Goal: Check status: Check status

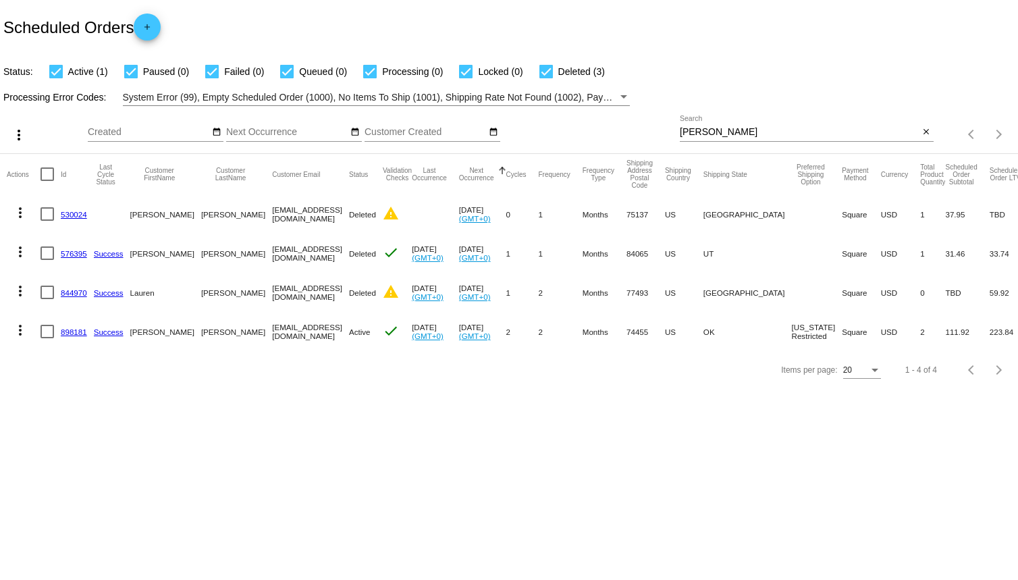
drag, startPoint x: 736, startPoint y: 137, endPoint x: 727, endPoint y: 136, distance: 8.8
click at [727, 136] on div "Smith Search" at bounding box center [800, 128] width 240 height 26
drag, startPoint x: 726, startPoint y: 135, endPoint x: 673, endPoint y: 134, distance: 52.6
click at [673, 134] on div "more_vert Aug Jan Feb Mar Apr 1" at bounding box center [509, 130] width 1018 height 48
type input "C"
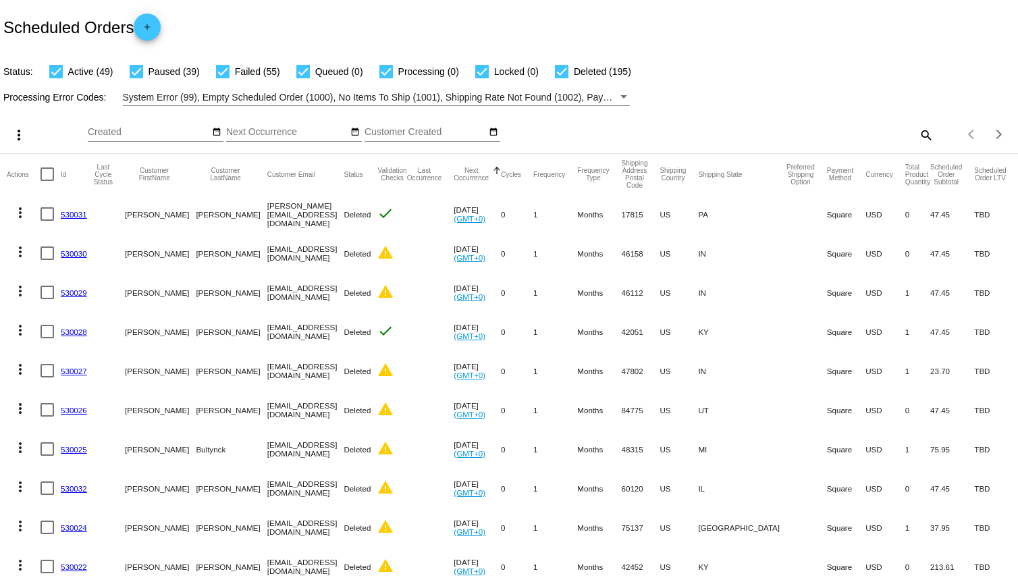
click at [917, 128] on mat-icon "search" at bounding box center [925, 134] width 16 height 21
click at [821, 130] on input "Search" at bounding box center [807, 132] width 254 height 11
type input "[PERSON_NAME]"
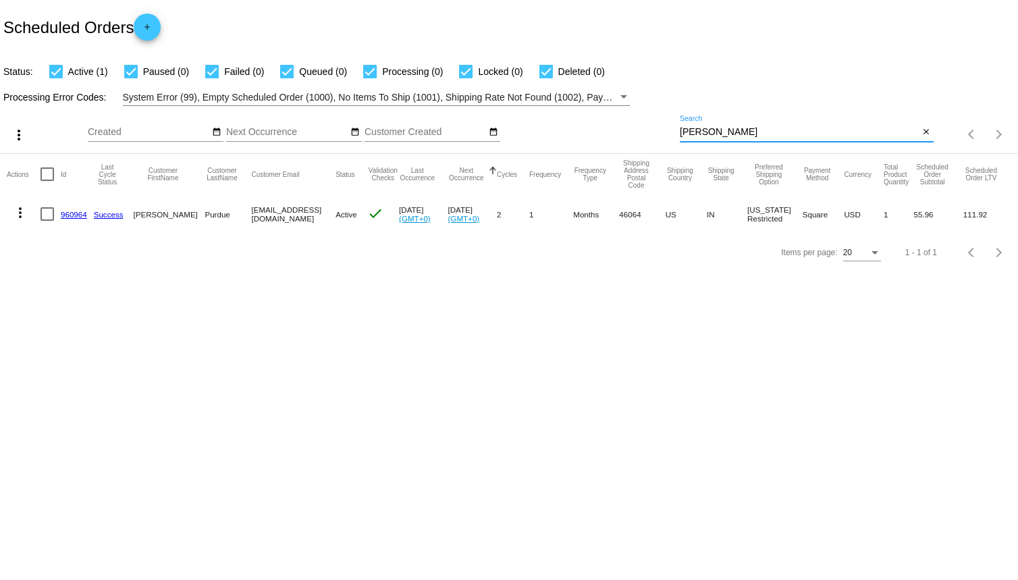
click at [74, 213] on link "960964" at bounding box center [74, 214] width 26 height 9
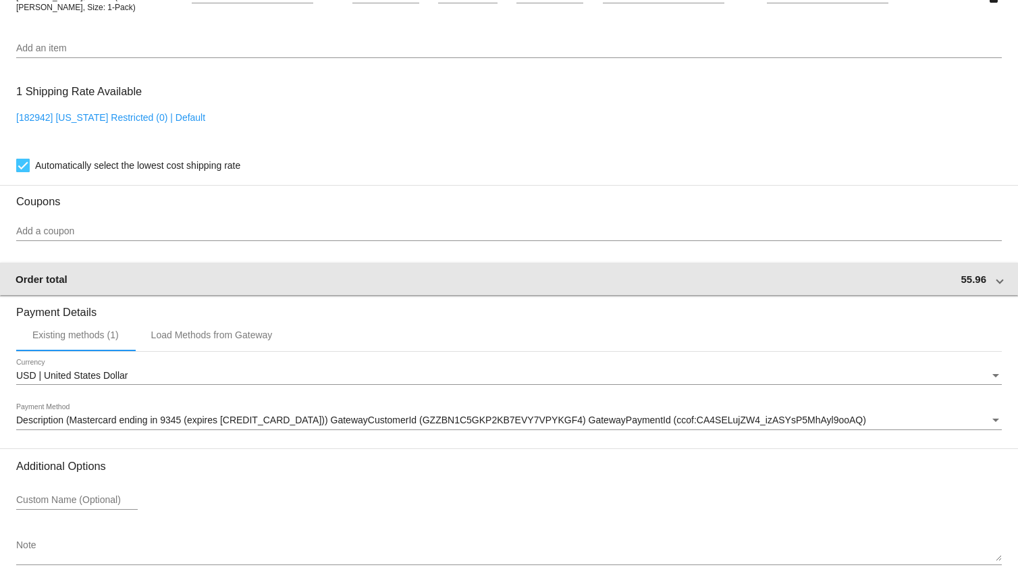
scroll to position [997, 0]
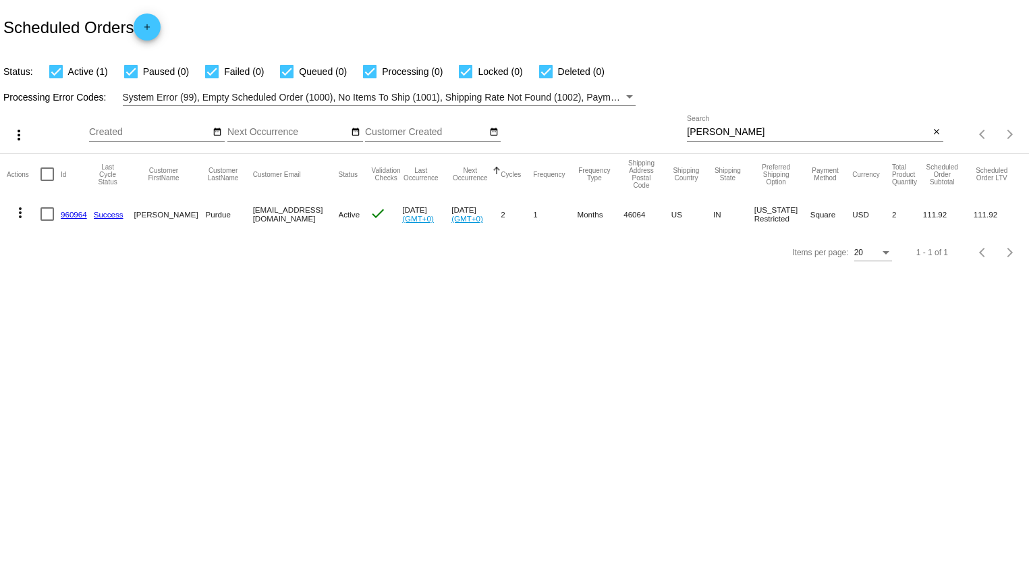
click at [68, 210] on link "960964" at bounding box center [74, 214] width 26 height 9
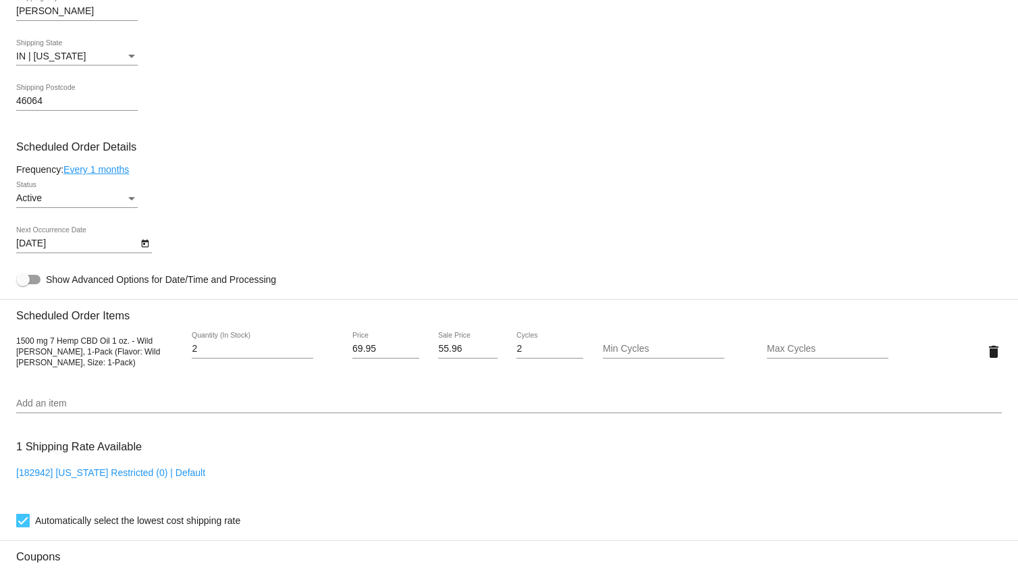
scroll to position [607, 0]
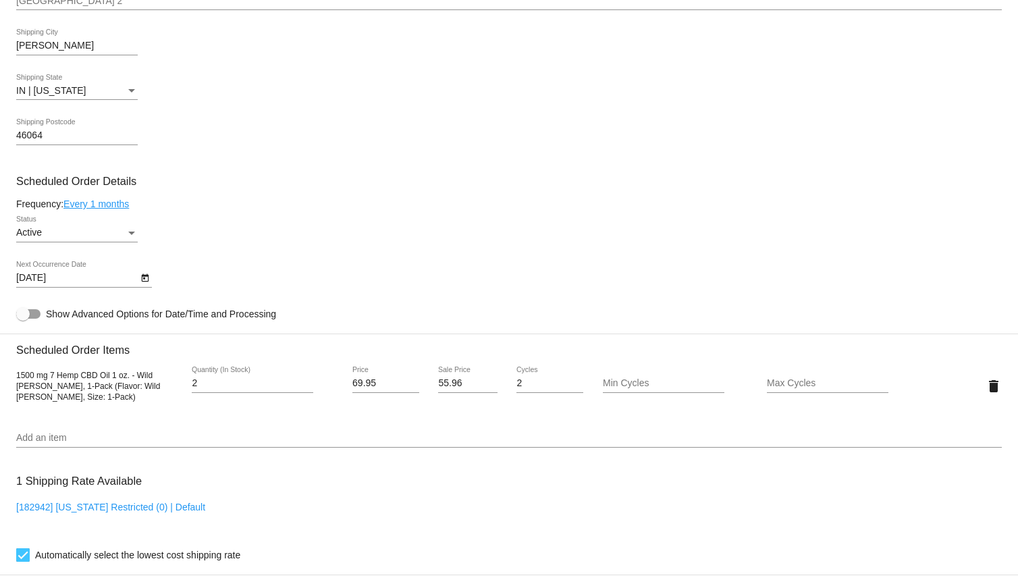
click at [141, 284] on icon "Open calendar" at bounding box center [144, 278] width 9 height 16
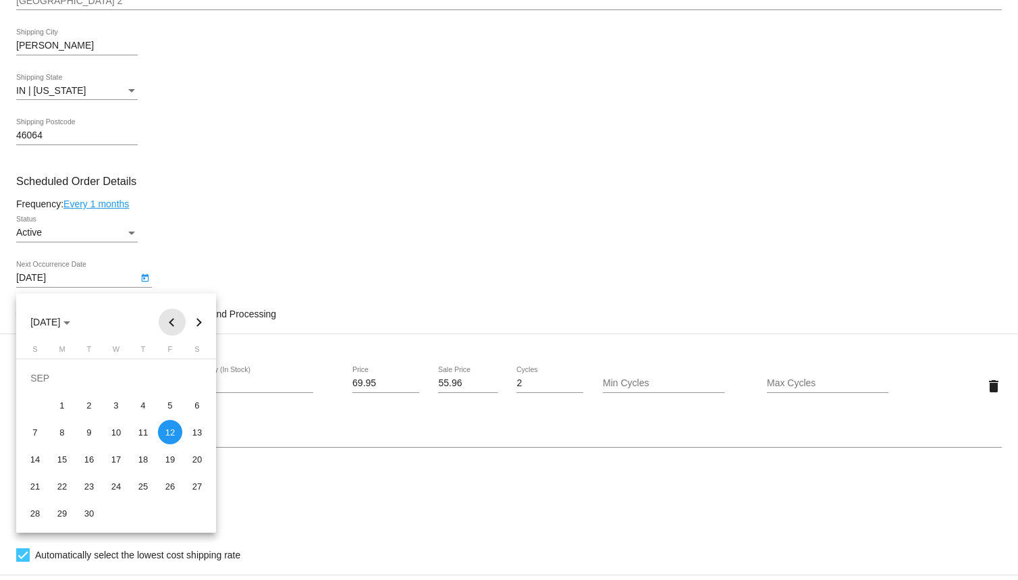
click at [168, 317] on button "Previous month" at bounding box center [172, 321] width 27 height 27
click at [167, 427] on div "15" at bounding box center [170, 432] width 24 height 24
type input "[DATE]"
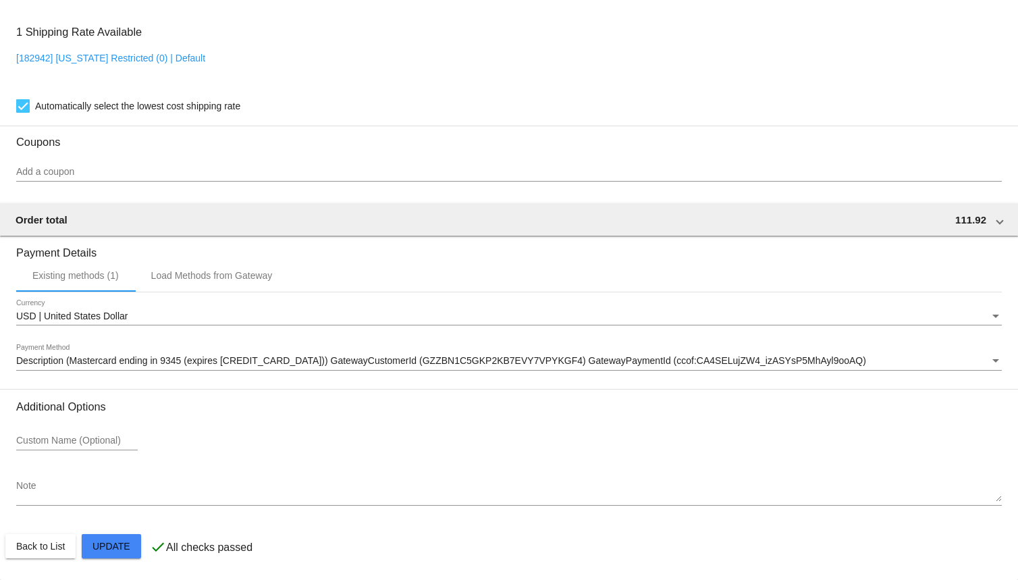
scroll to position [1065, 0]
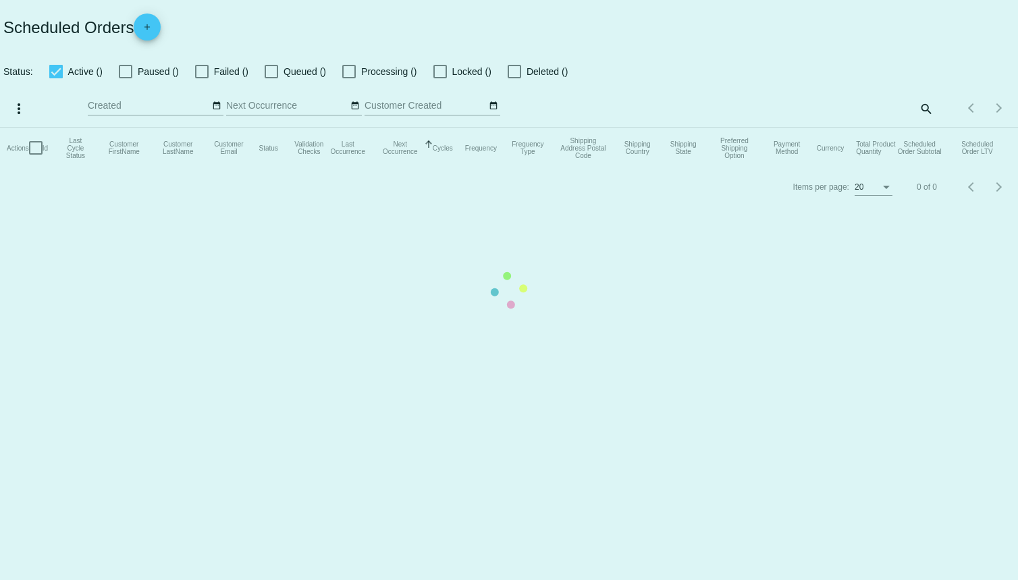
checkbox input "true"
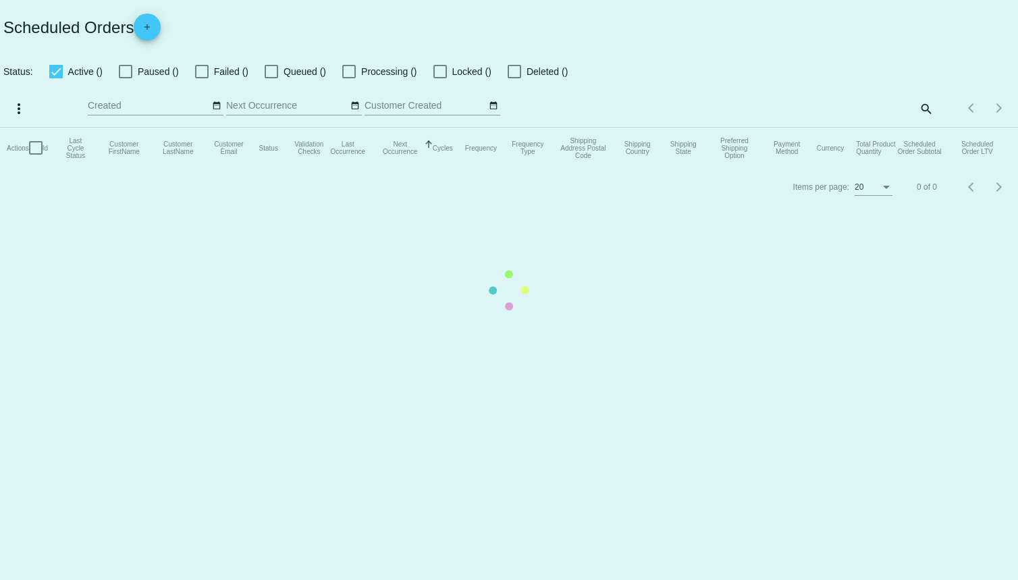
checkbox input "true"
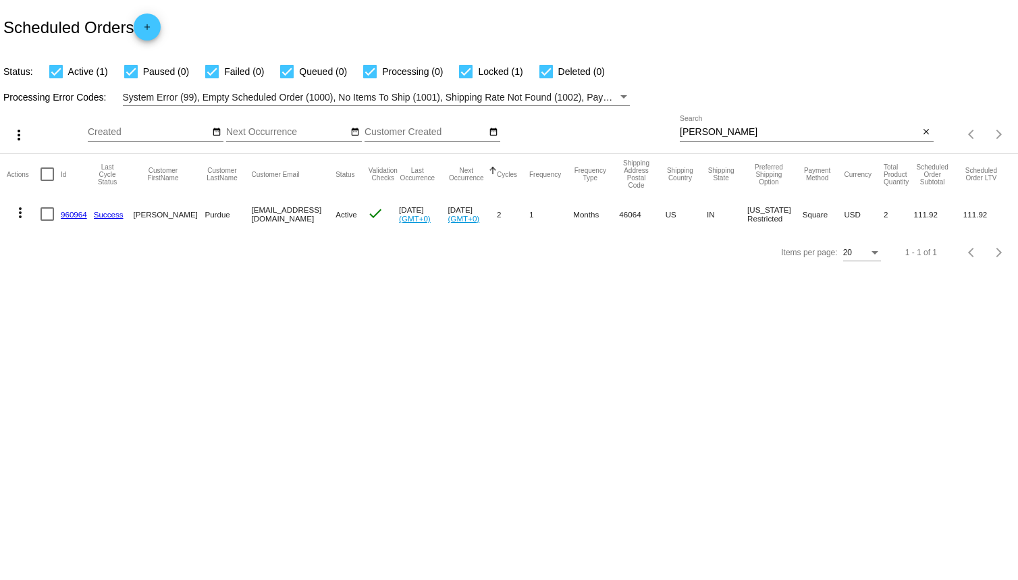
click at [67, 214] on link "960964" at bounding box center [74, 214] width 26 height 9
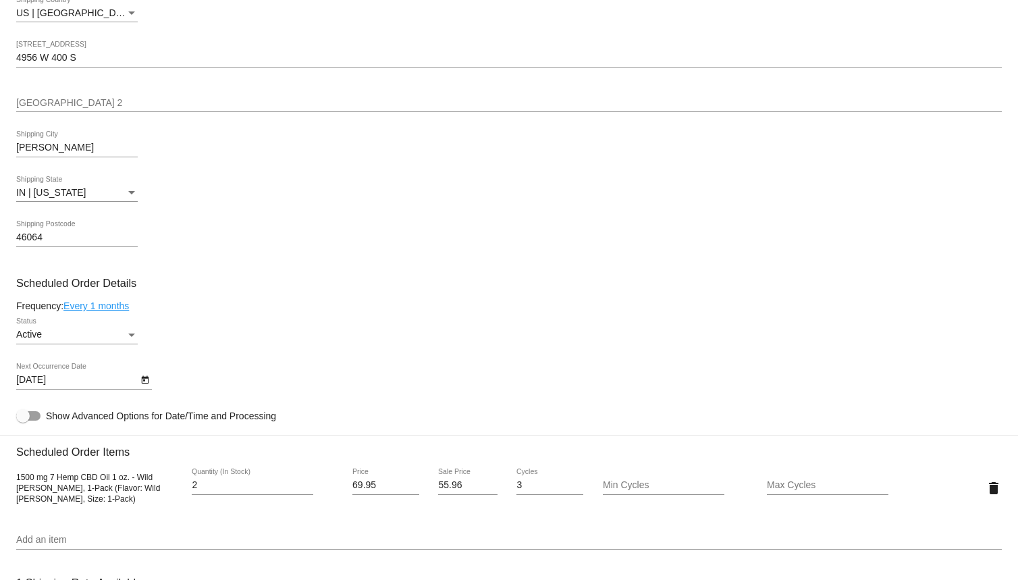
scroll to position [472, 0]
